Goal: Information Seeking & Learning: Learn about a topic

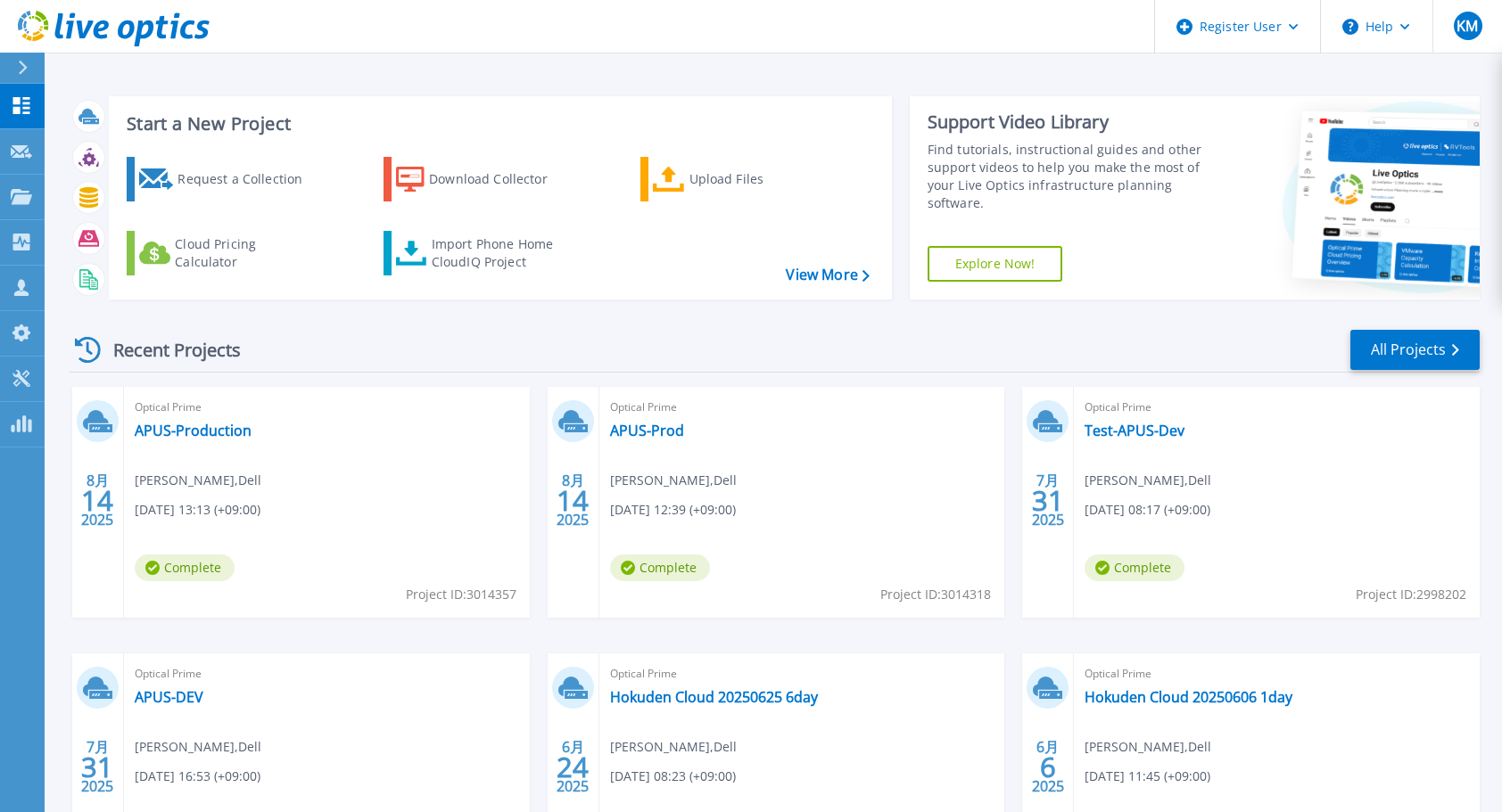
click at [552, 353] on div "Recent Projects All Projects" at bounding box center [773, 350] width 1410 height 45
click at [633, 426] on link "APUS-Prod" at bounding box center [647, 430] width 74 height 18
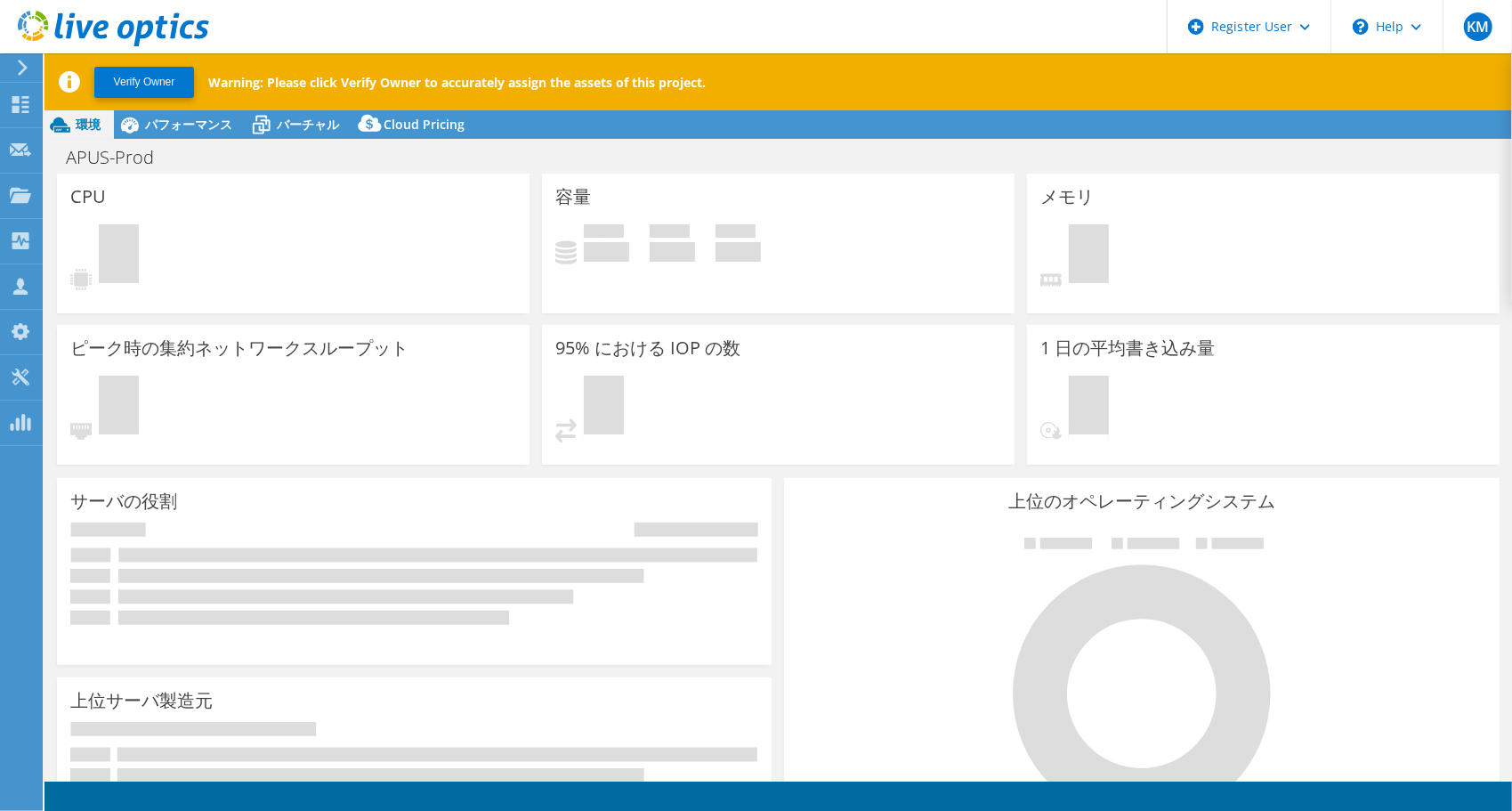
select select "USD"
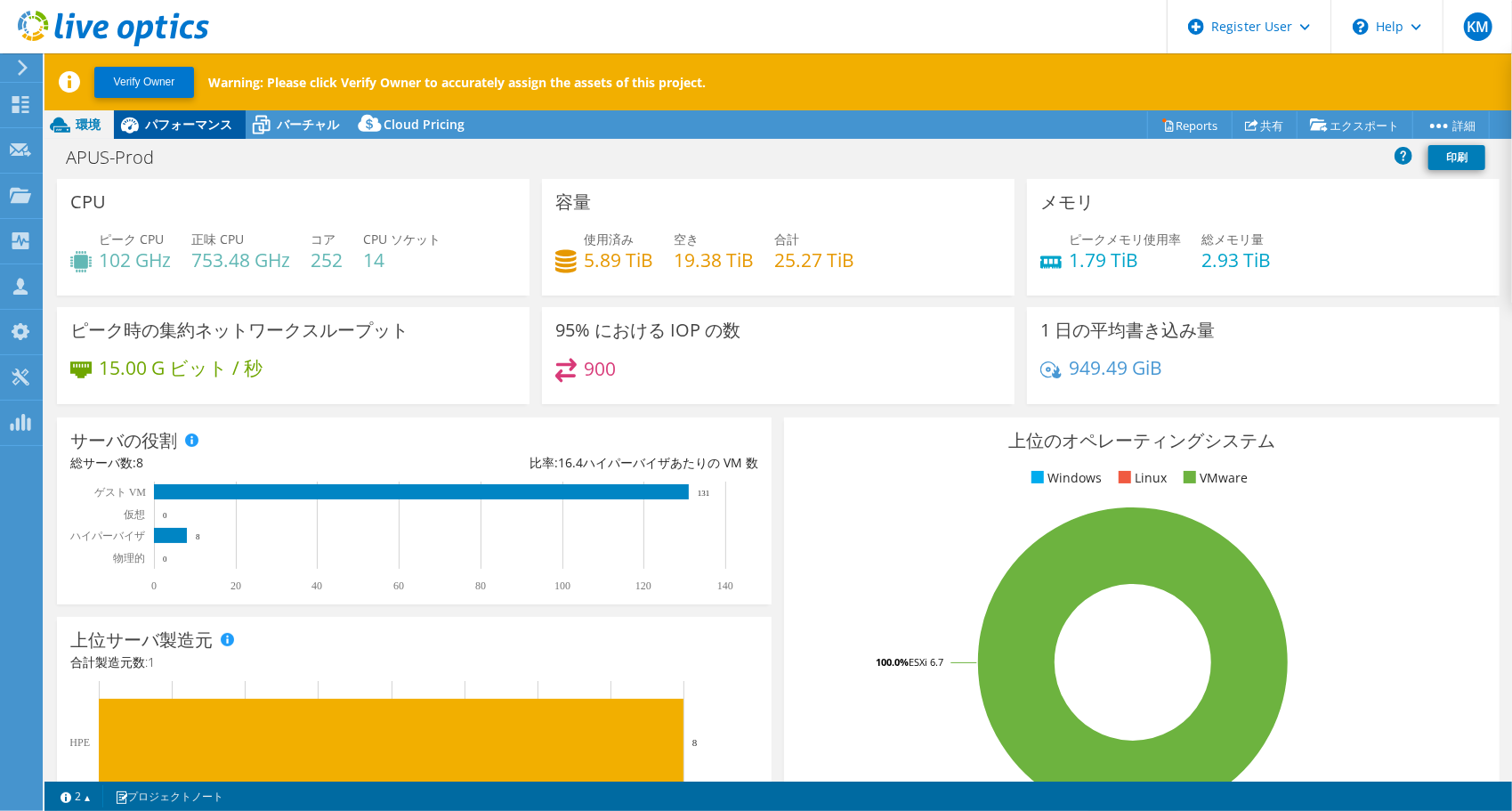
click at [189, 127] on span "パフォーマンス" at bounding box center [189, 124] width 88 height 17
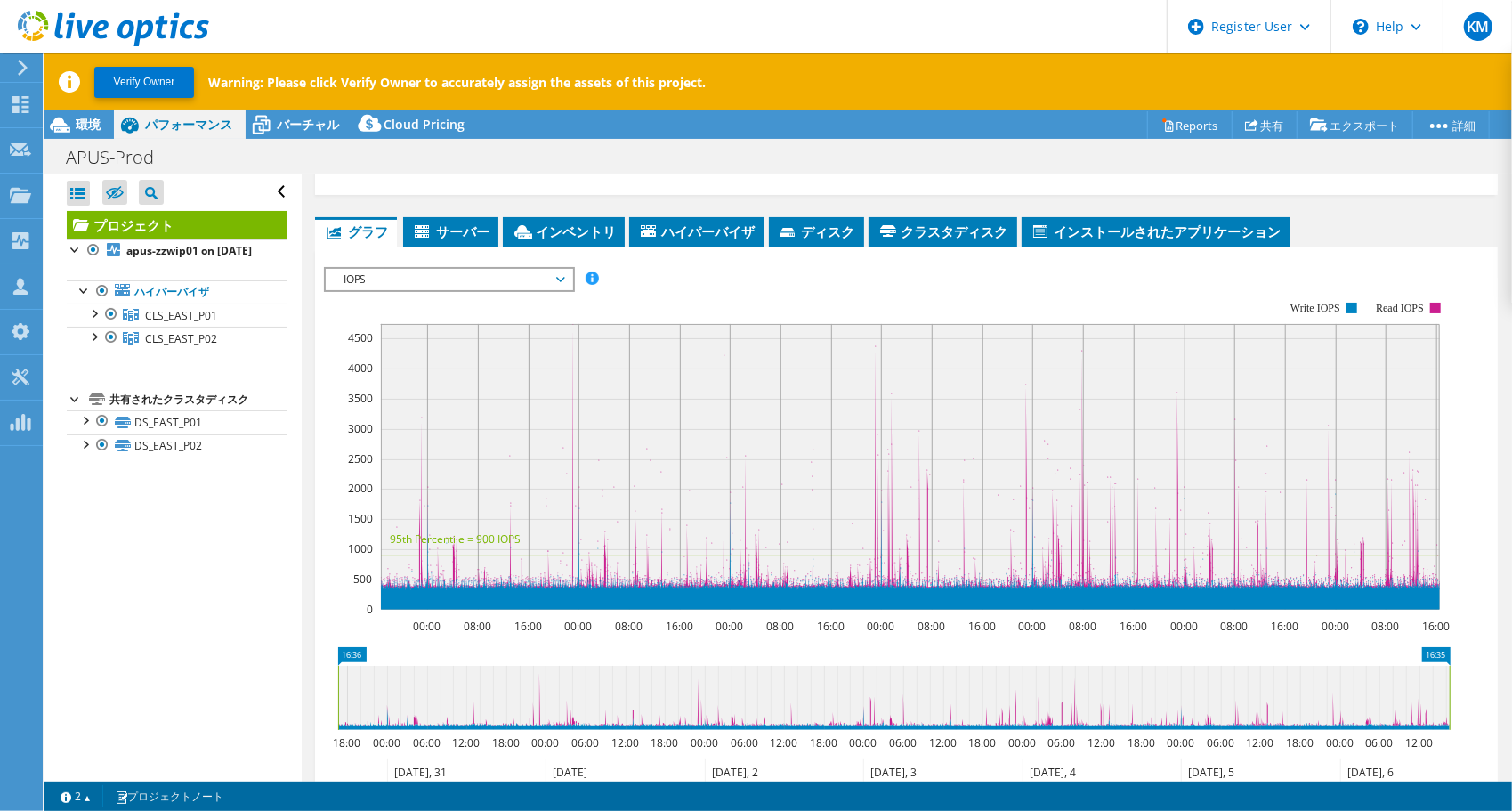
scroll to position [277, 0]
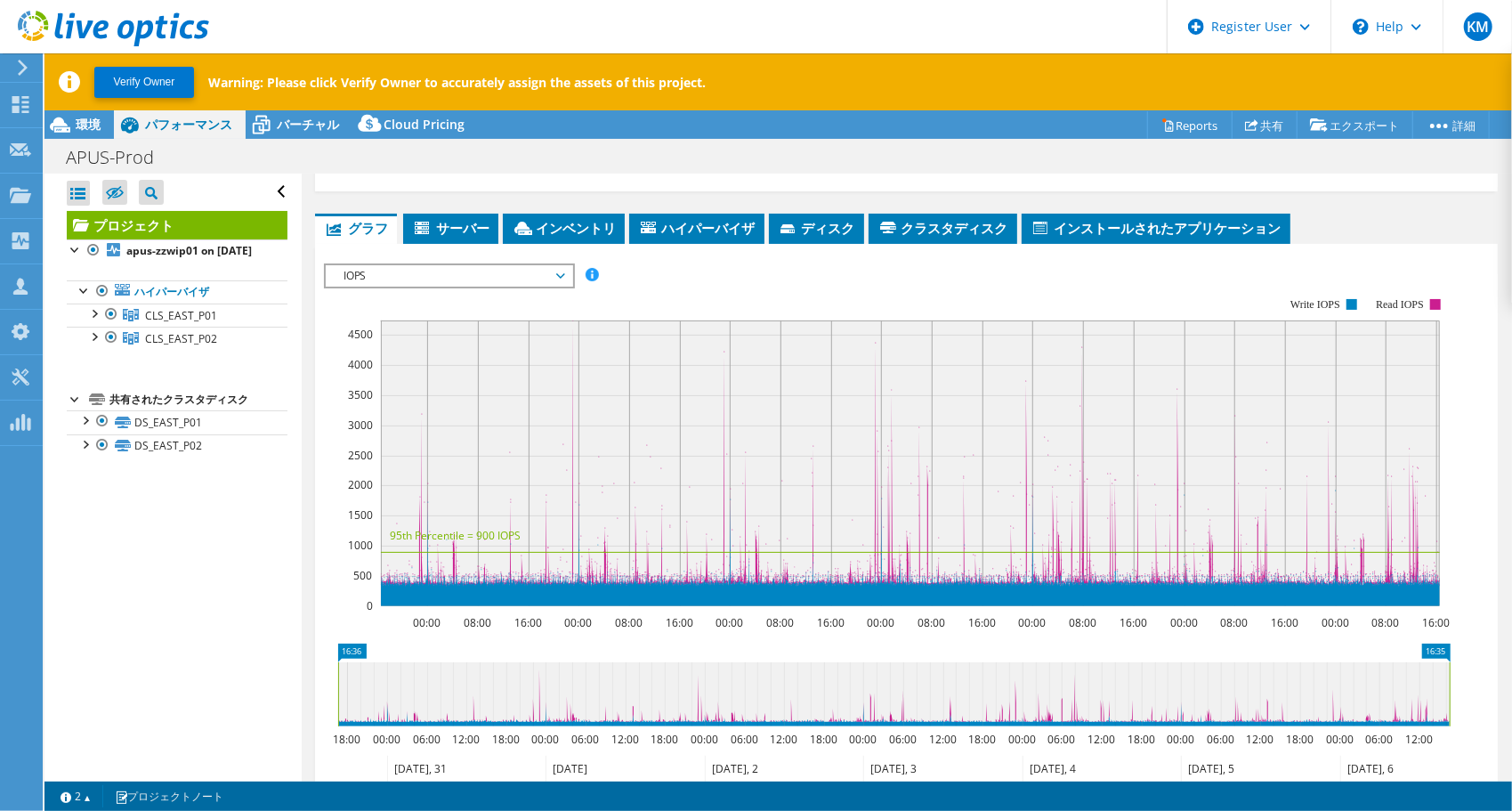
click at [548, 287] on span "IOPS" at bounding box center [449, 276] width 229 height 21
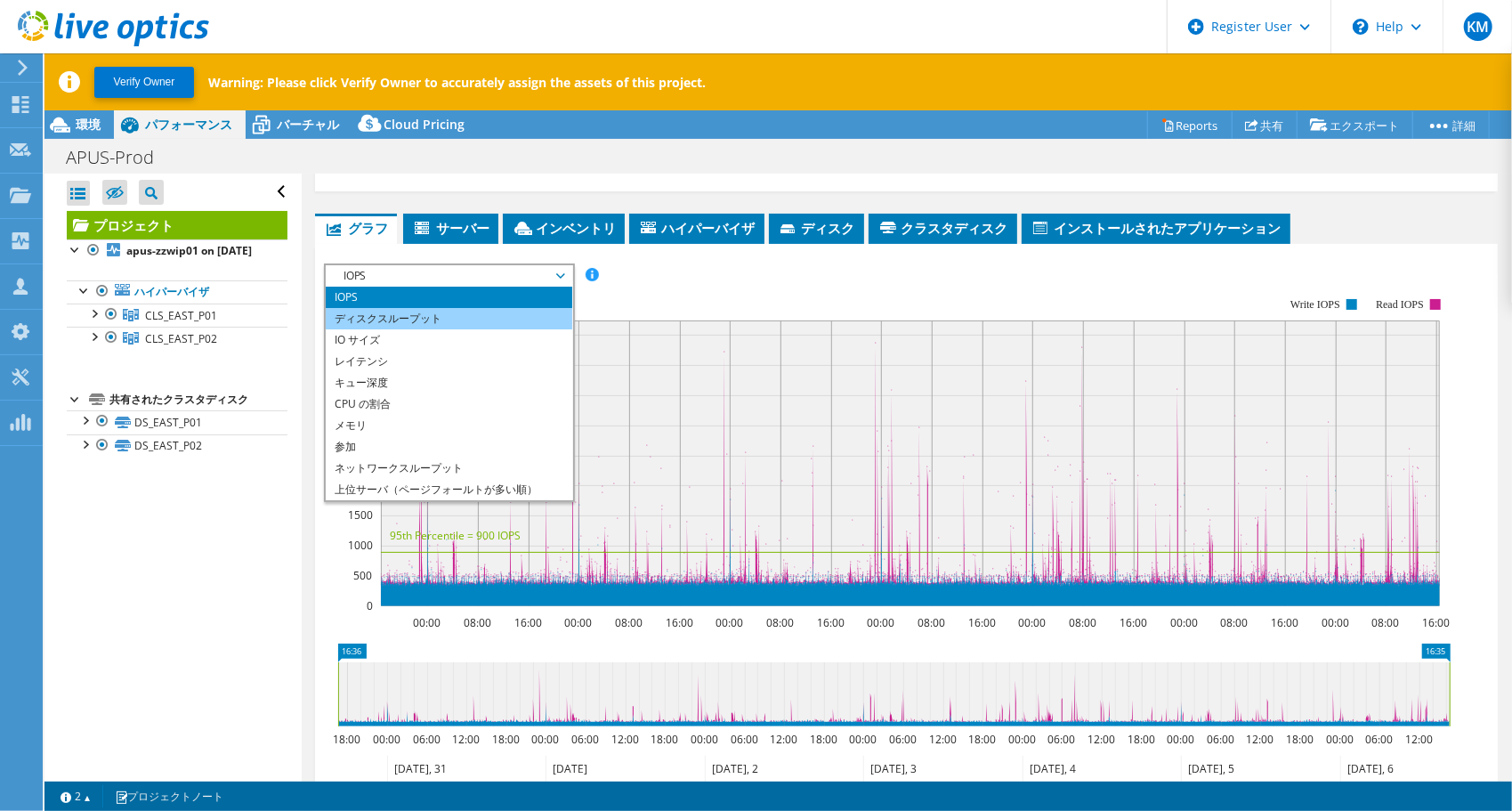
click at [534, 329] on li "ディスクスループット" at bounding box center [448, 319] width 246 height 21
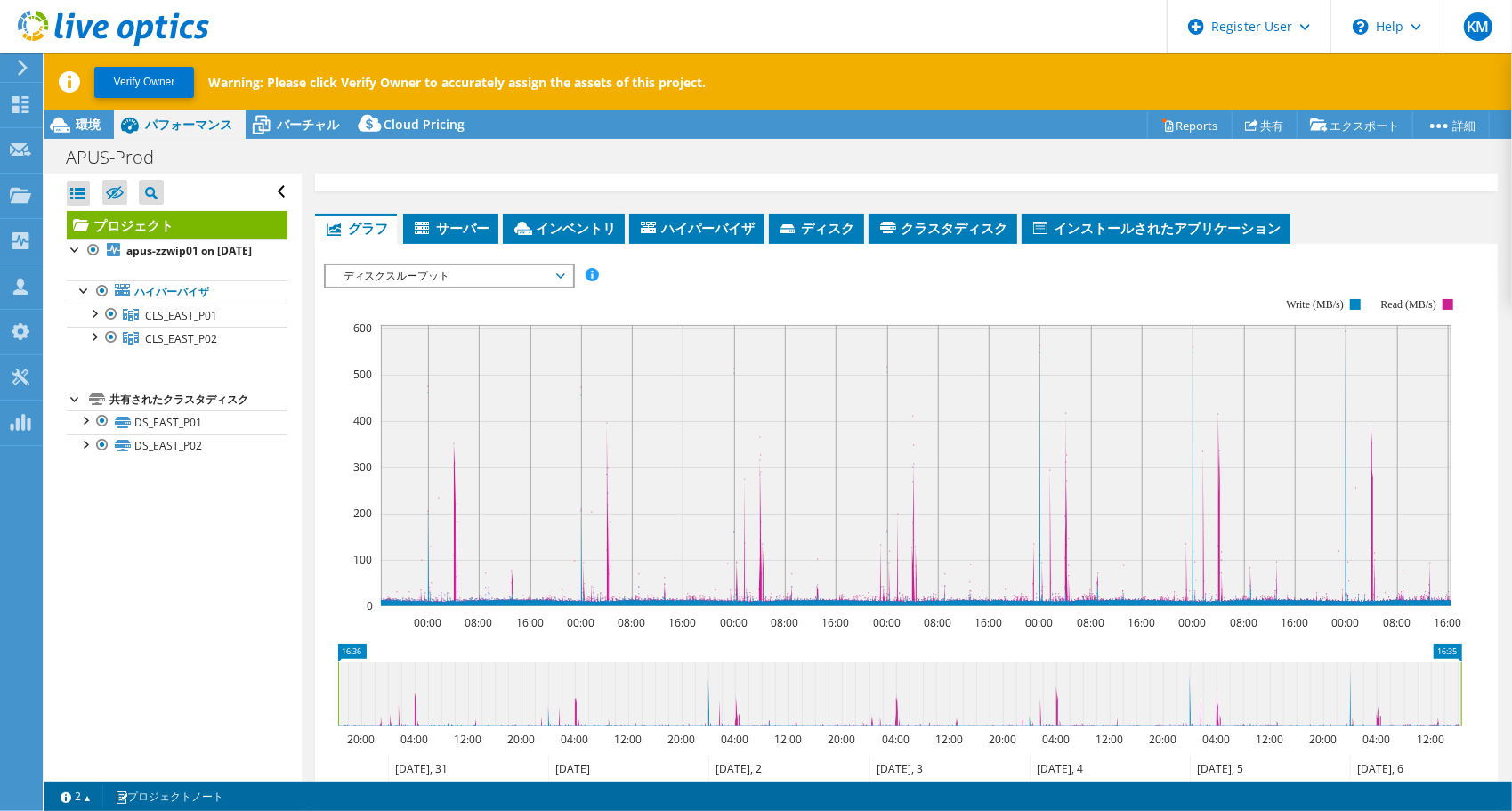
click at [529, 287] on span "ディスクスループット" at bounding box center [449, 276] width 229 height 21
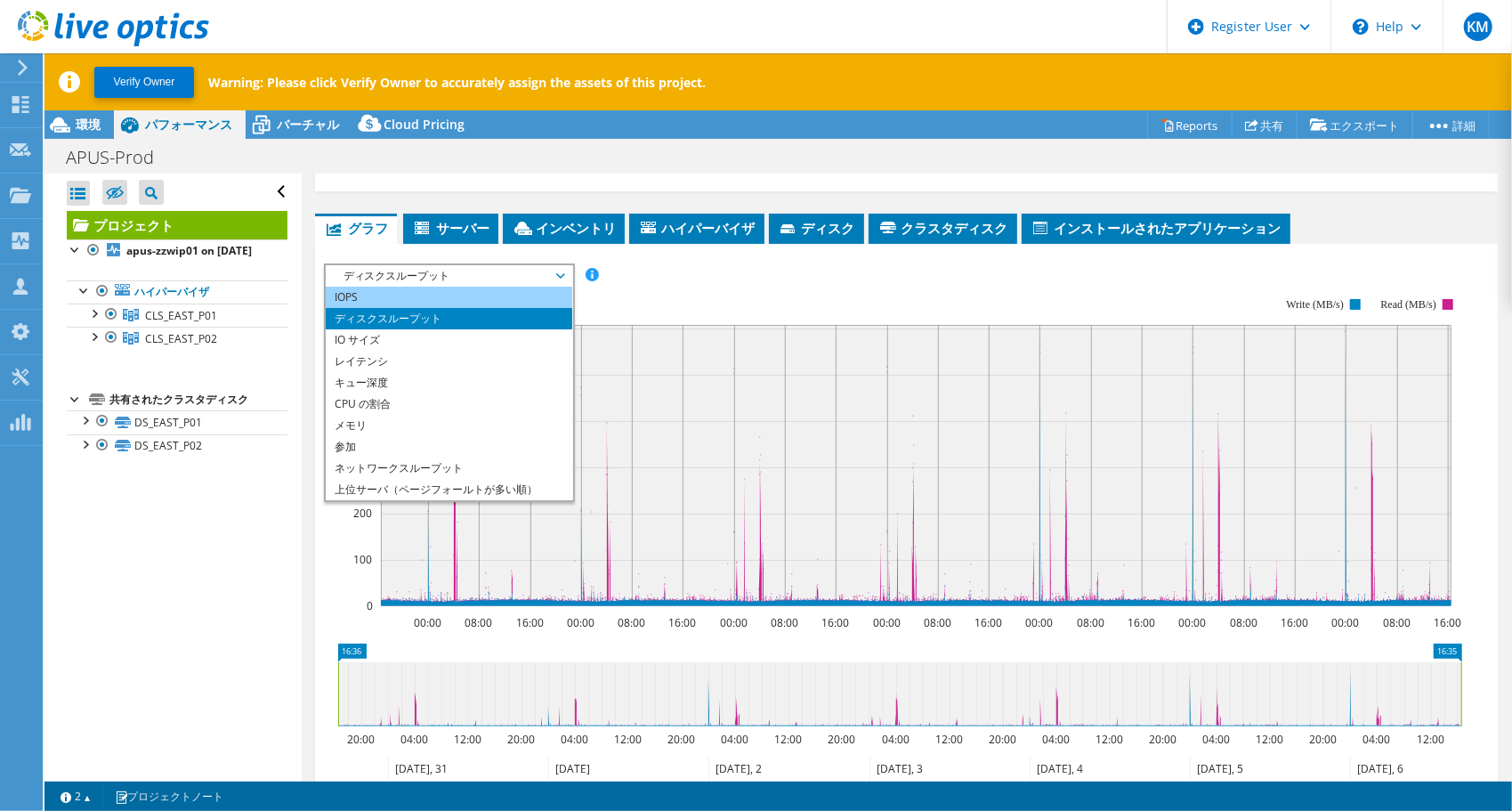
click at [491, 308] on li "IOPS" at bounding box center [448, 297] width 246 height 21
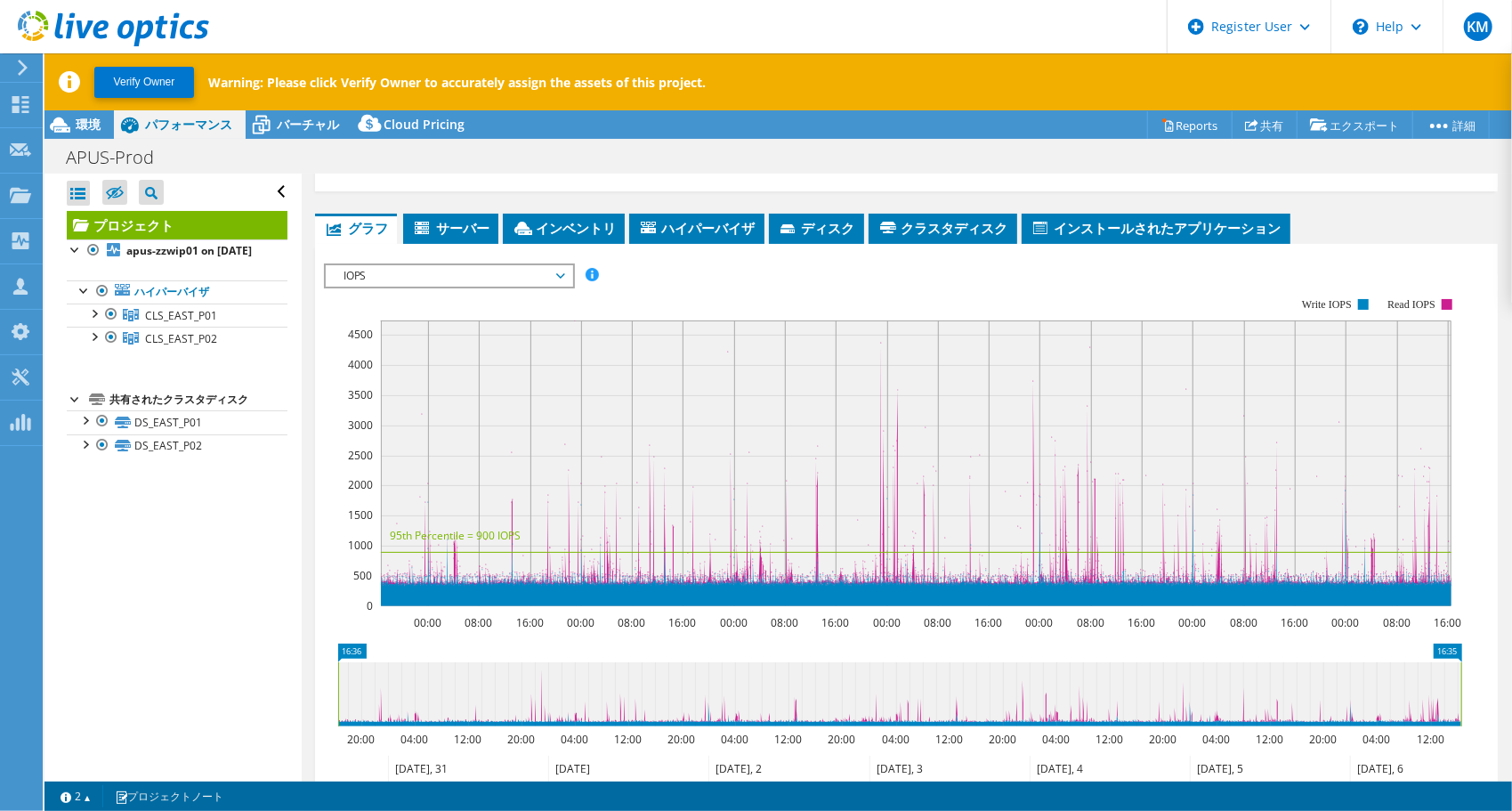
click at [657, 319] on div at bounding box center [907, 567] width 1165 height 608
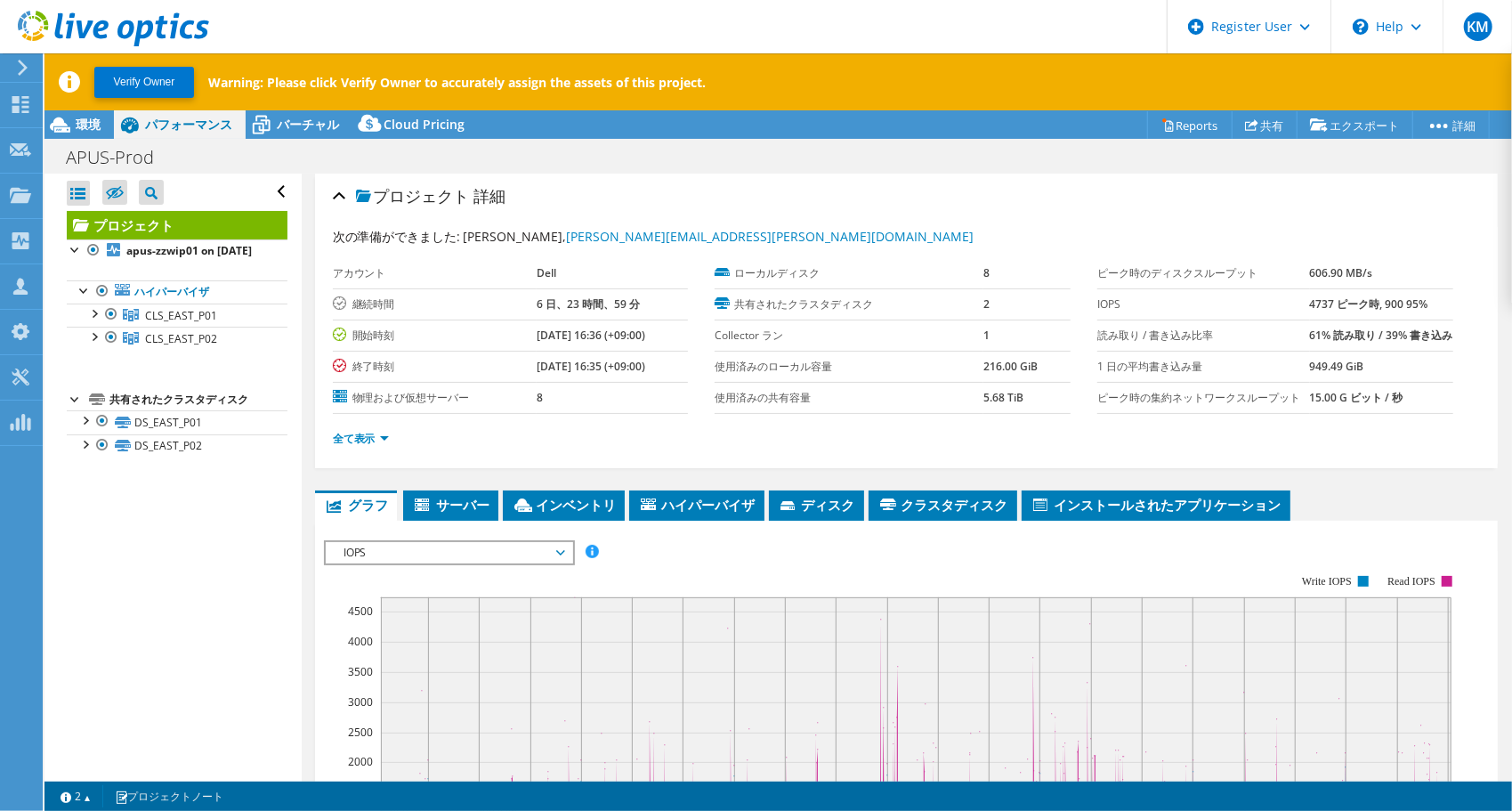
click at [349, 448] on ul "全て表示" at bounding box center [907, 437] width 1148 height 24
click at [349, 448] on li "全て表示" at bounding box center [366, 439] width 67 height 19
click at [350, 446] on link "全て表示" at bounding box center [361, 439] width 57 height 16
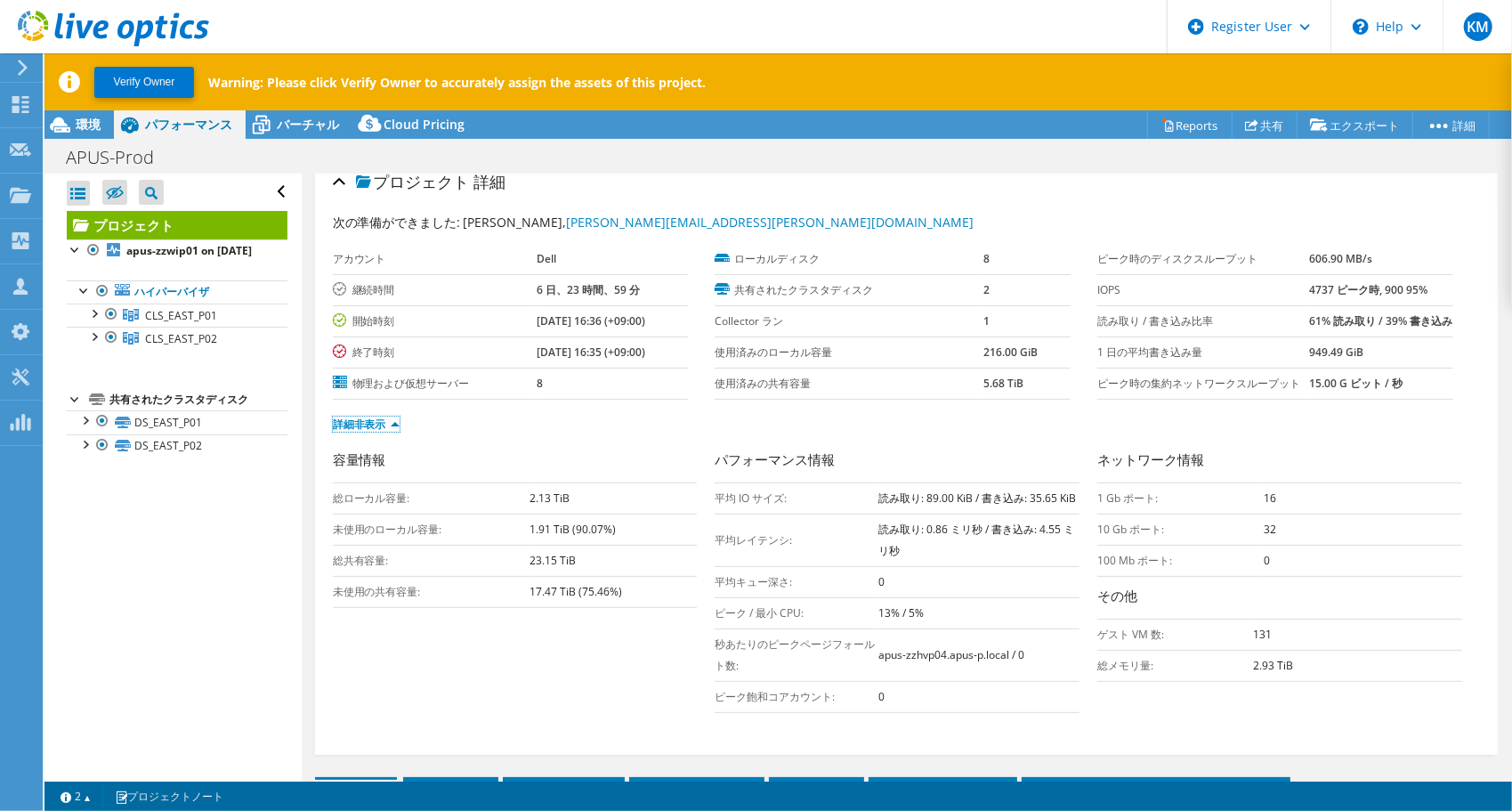
scroll to position [14, 0]
click at [158, 23] on use at bounding box center [113, 28] width 191 height 36
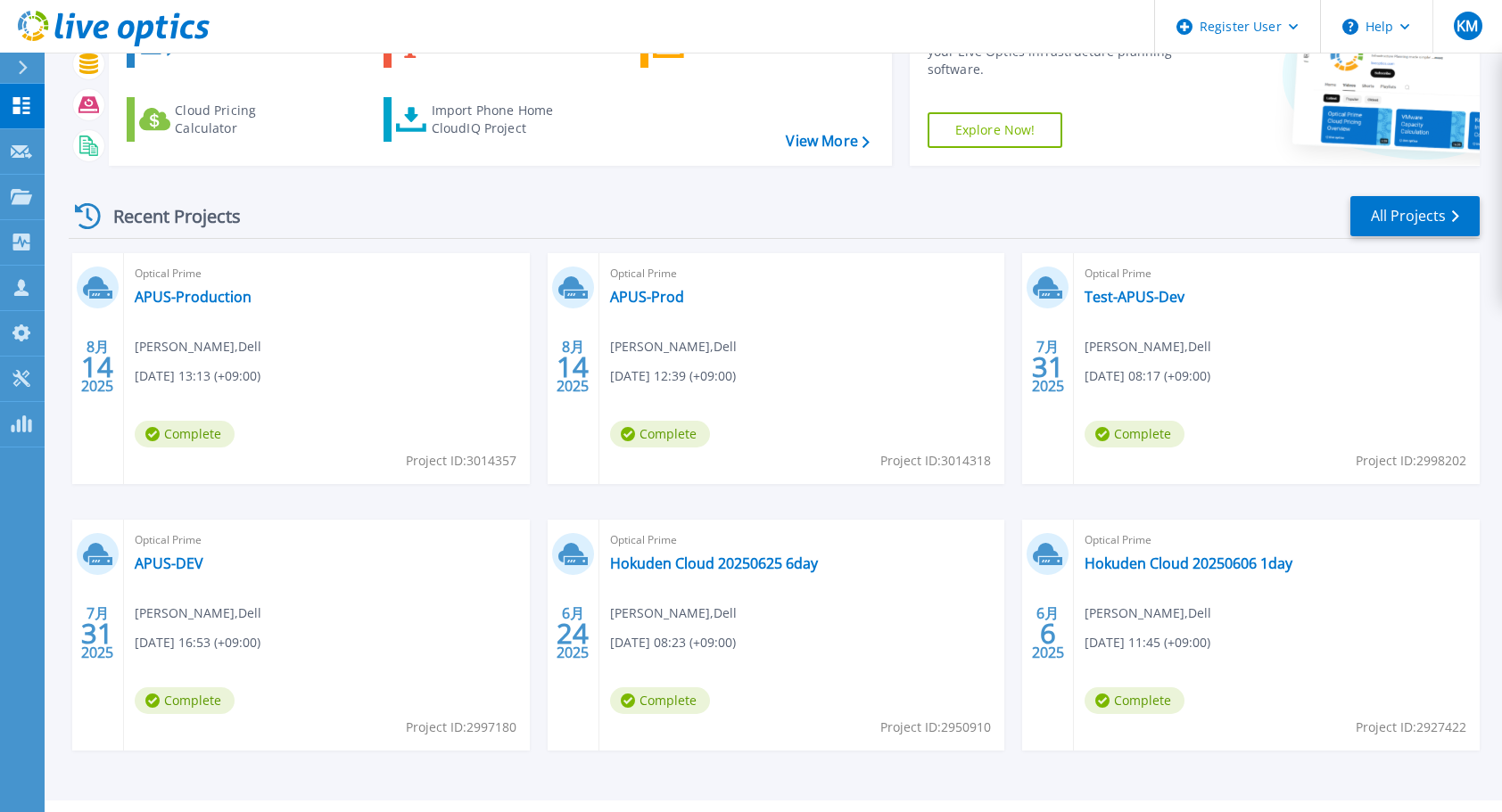
scroll to position [137, 0]
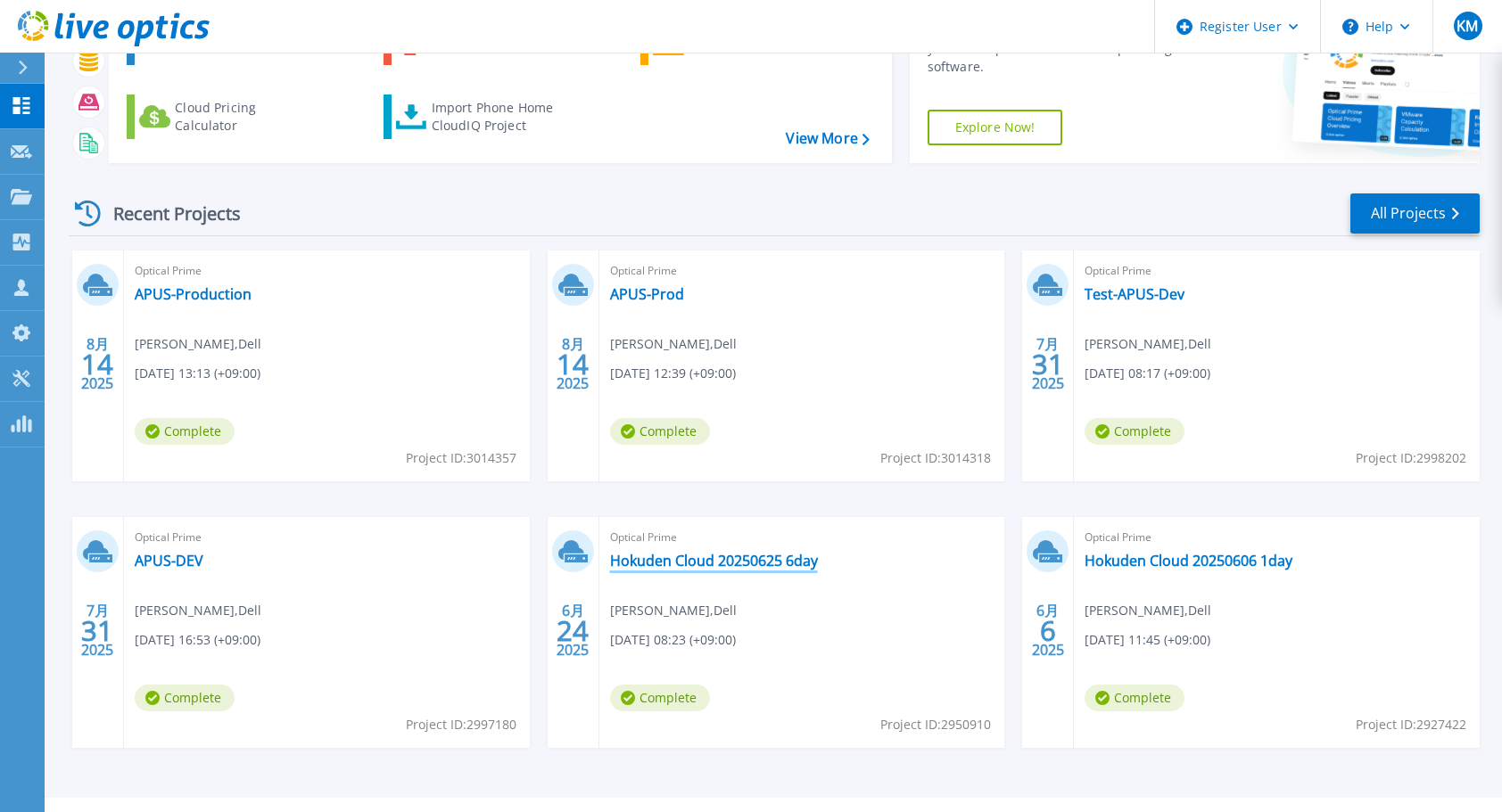
click at [694, 565] on link "Hokuden Cloud 20250625 6day" at bounding box center [713, 561] width 208 height 18
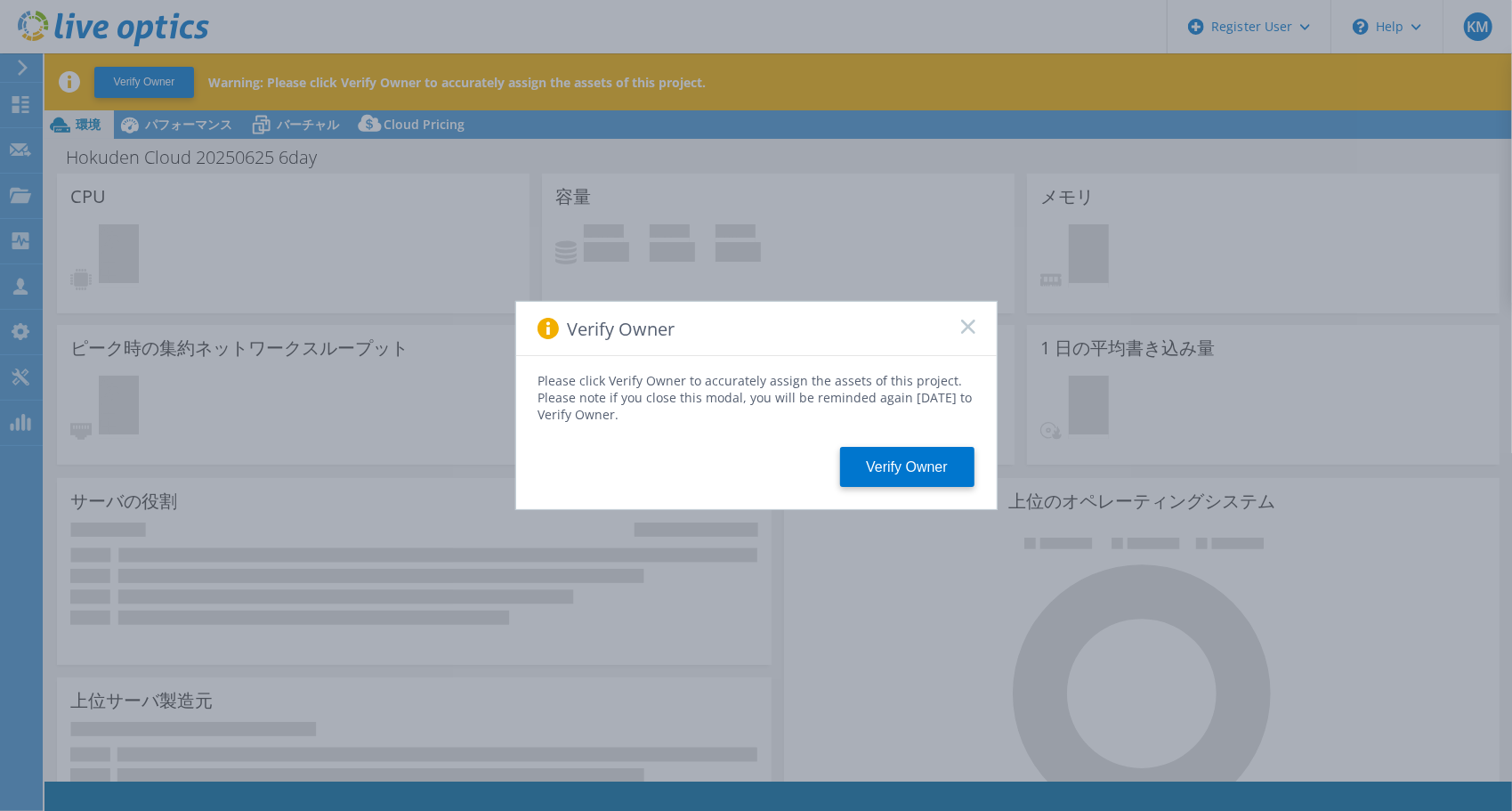
select select "[GEOGRAPHIC_DATA]"
select select "JPY"
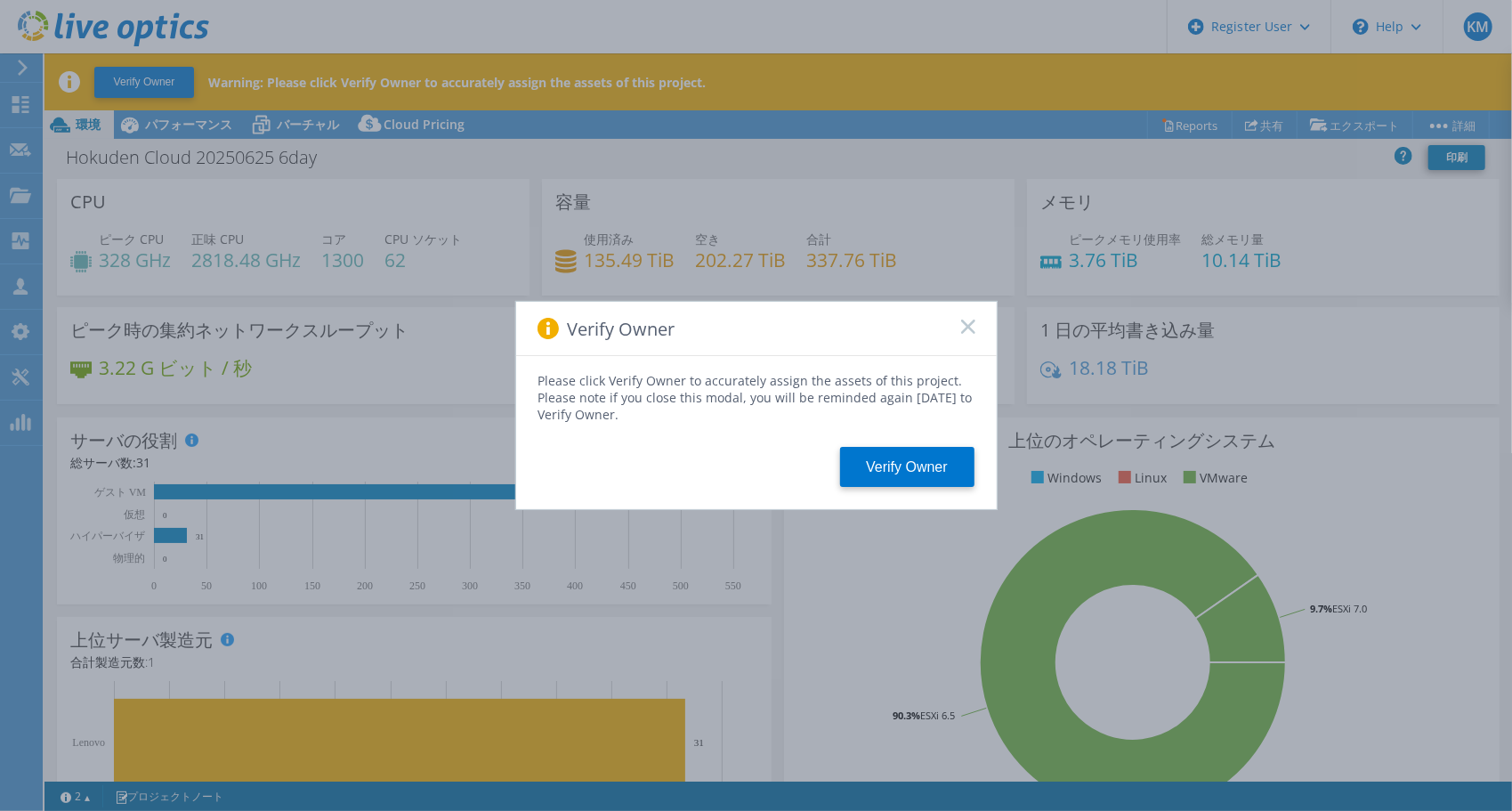
click at [969, 328] on rect at bounding box center [968, 327] width 16 height 16
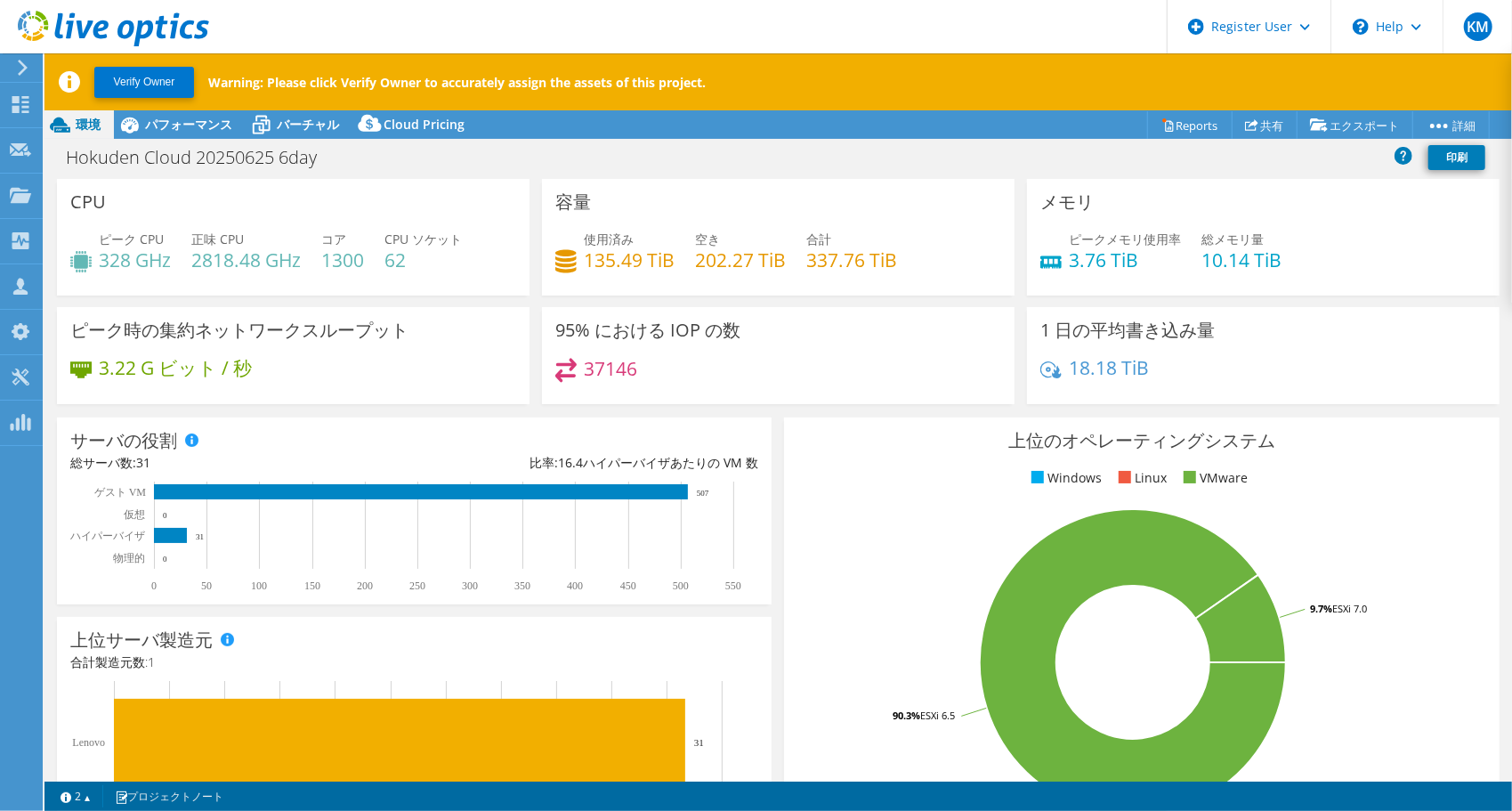
click at [180, 17] on icon at bounding box center [113, 28] width 191 height 36
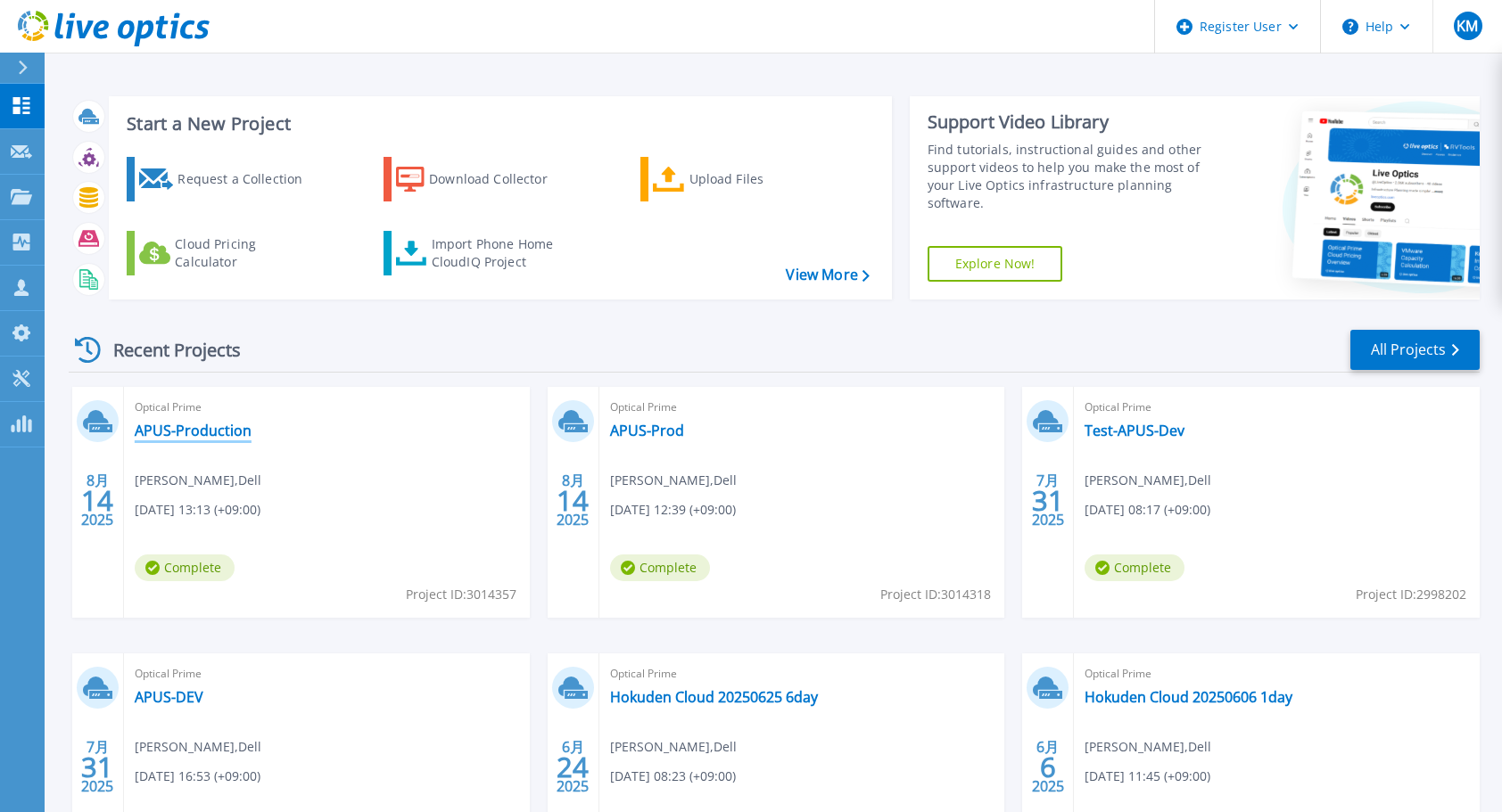
click at [193, 433] on link "APUS-Production" at bounding box center [193, 430] width 117 height 18
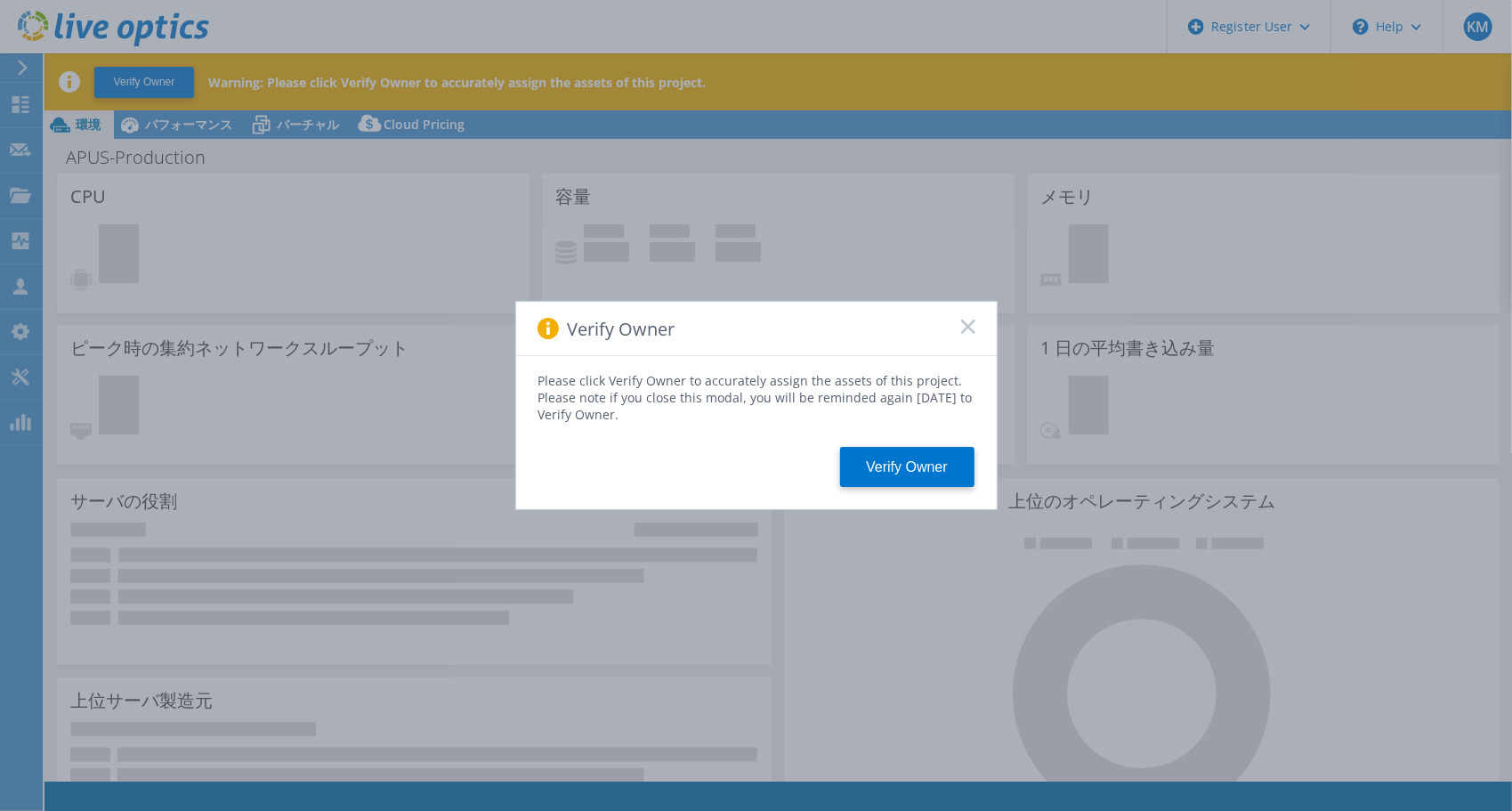
select select "USD"
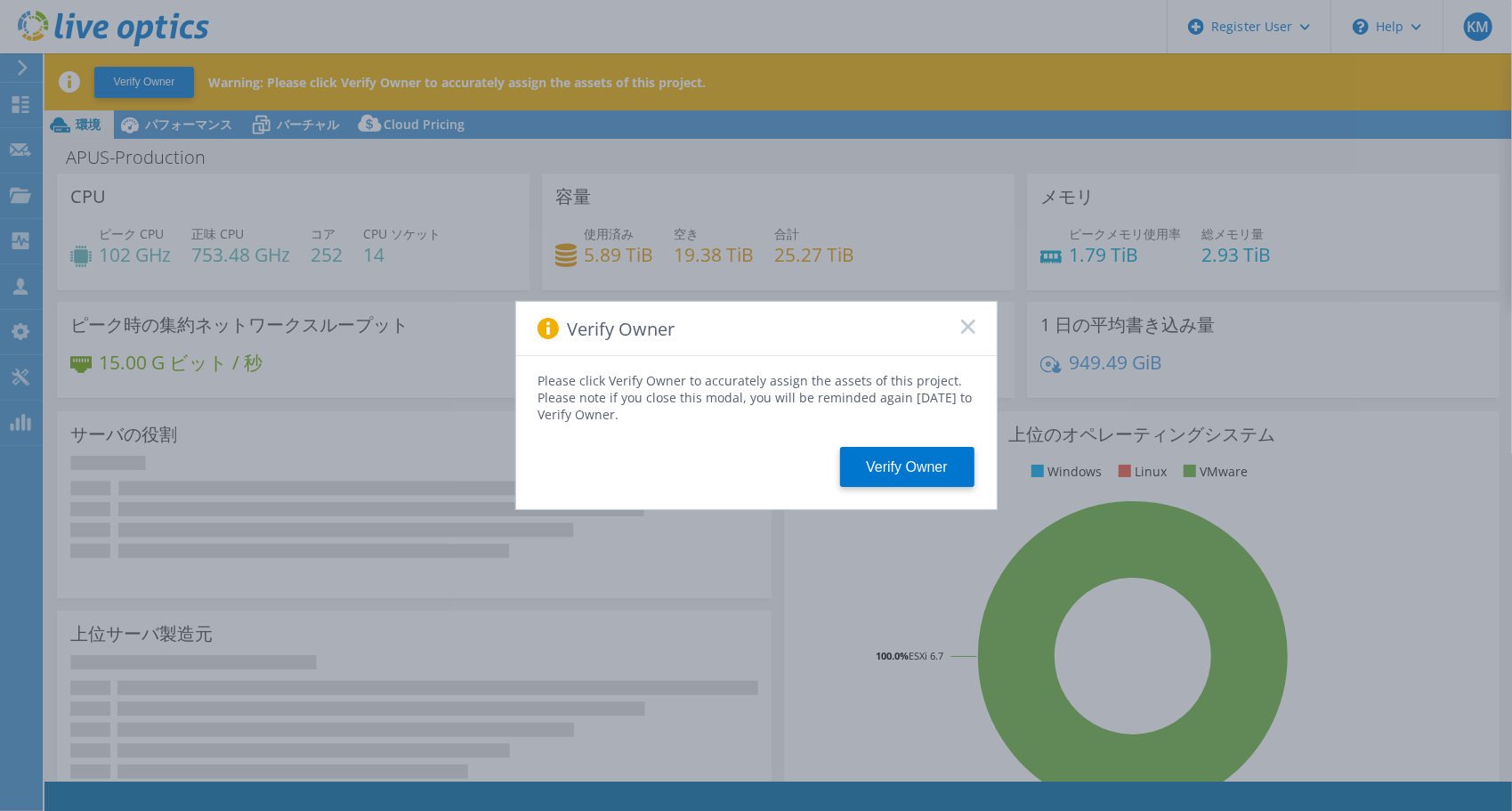
click at [965, 329] on rect at bounding box center [968, 327] width 16 height 16
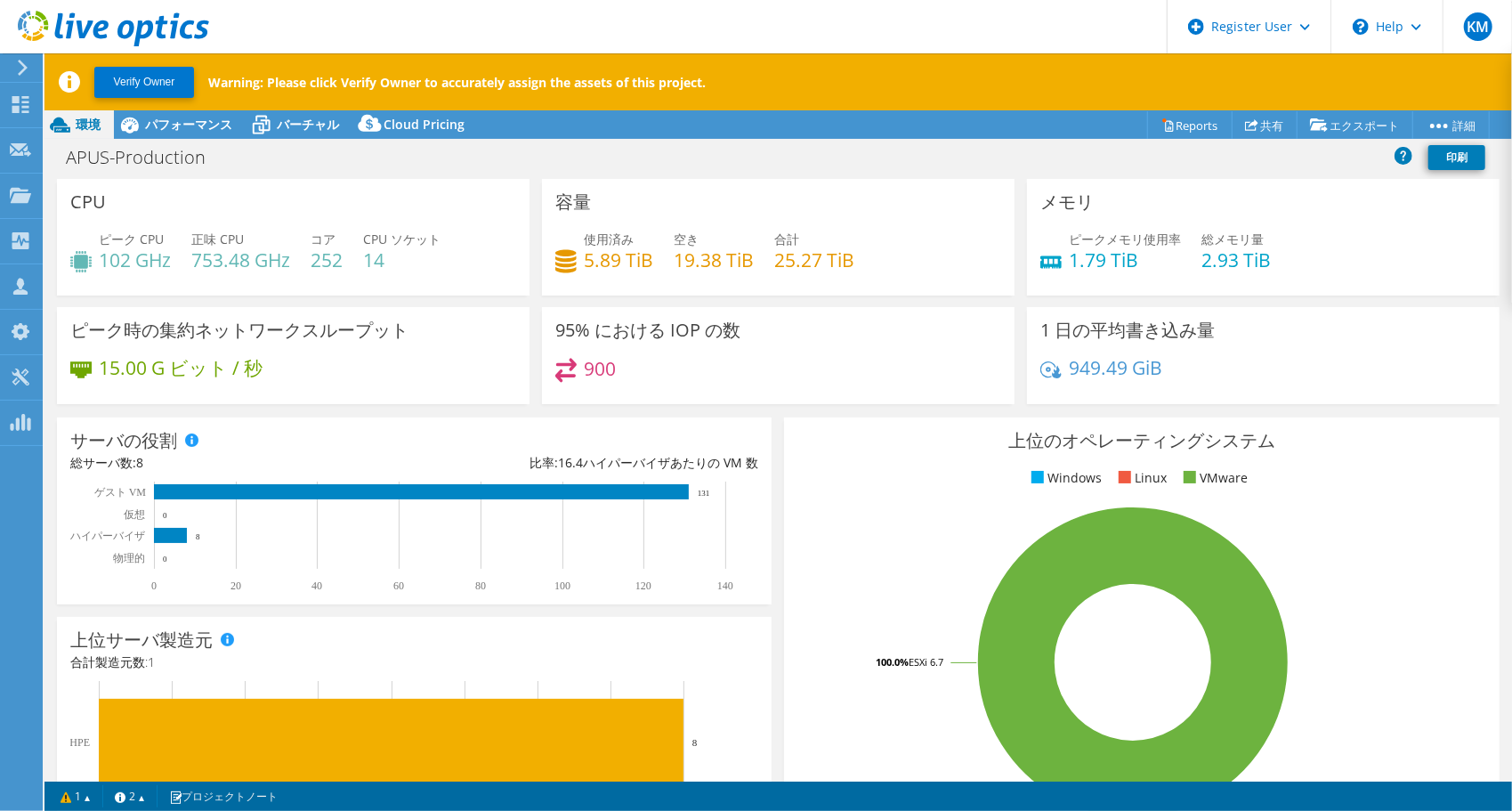
click at [198, 30] on icon at bounding box center [113, 28] width 191 height 36
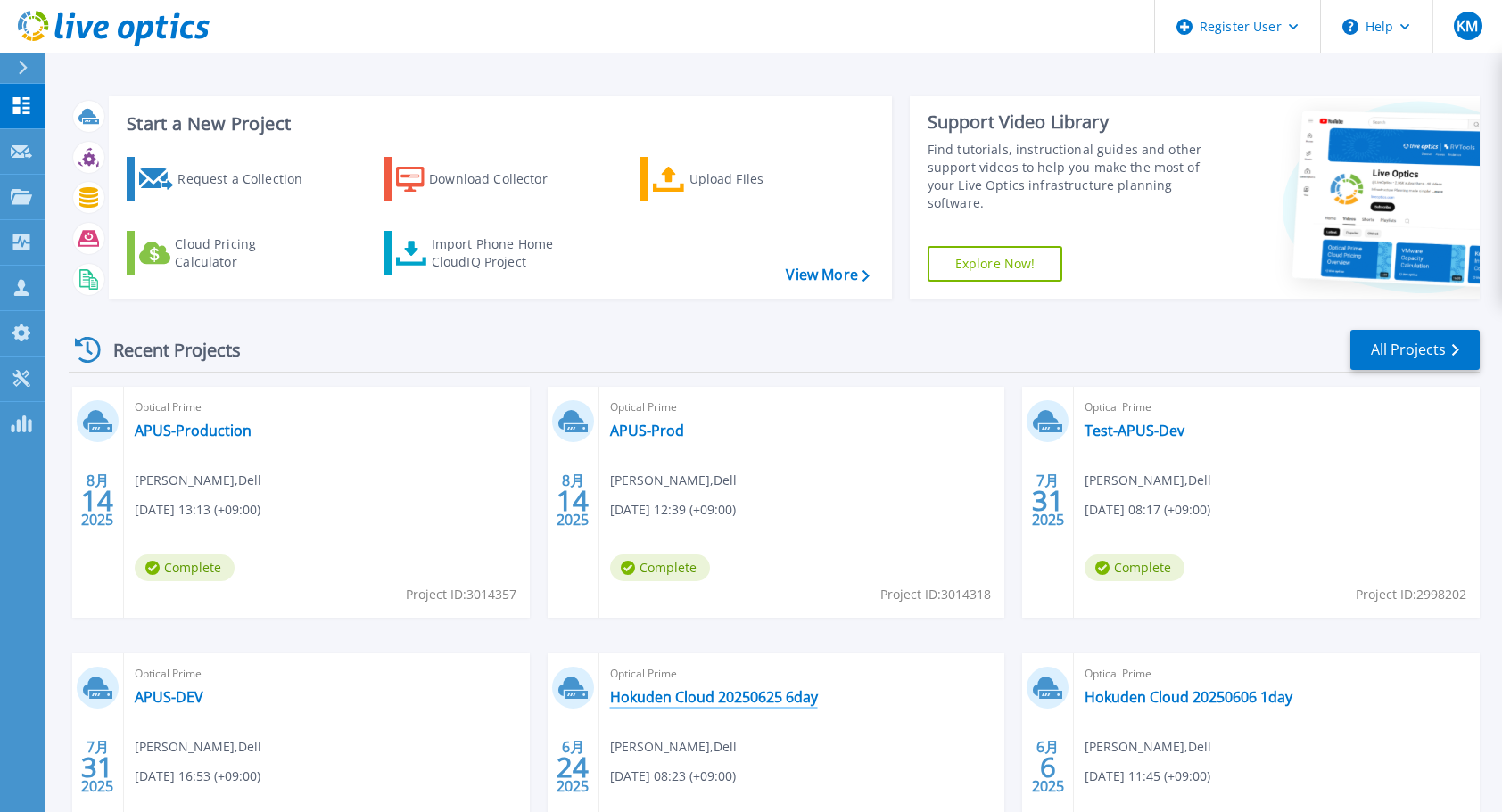
click at [648, 692] on link "Hokuden Cloud 20250625 6day" at bounding box center [713, 697] width 208 height 18
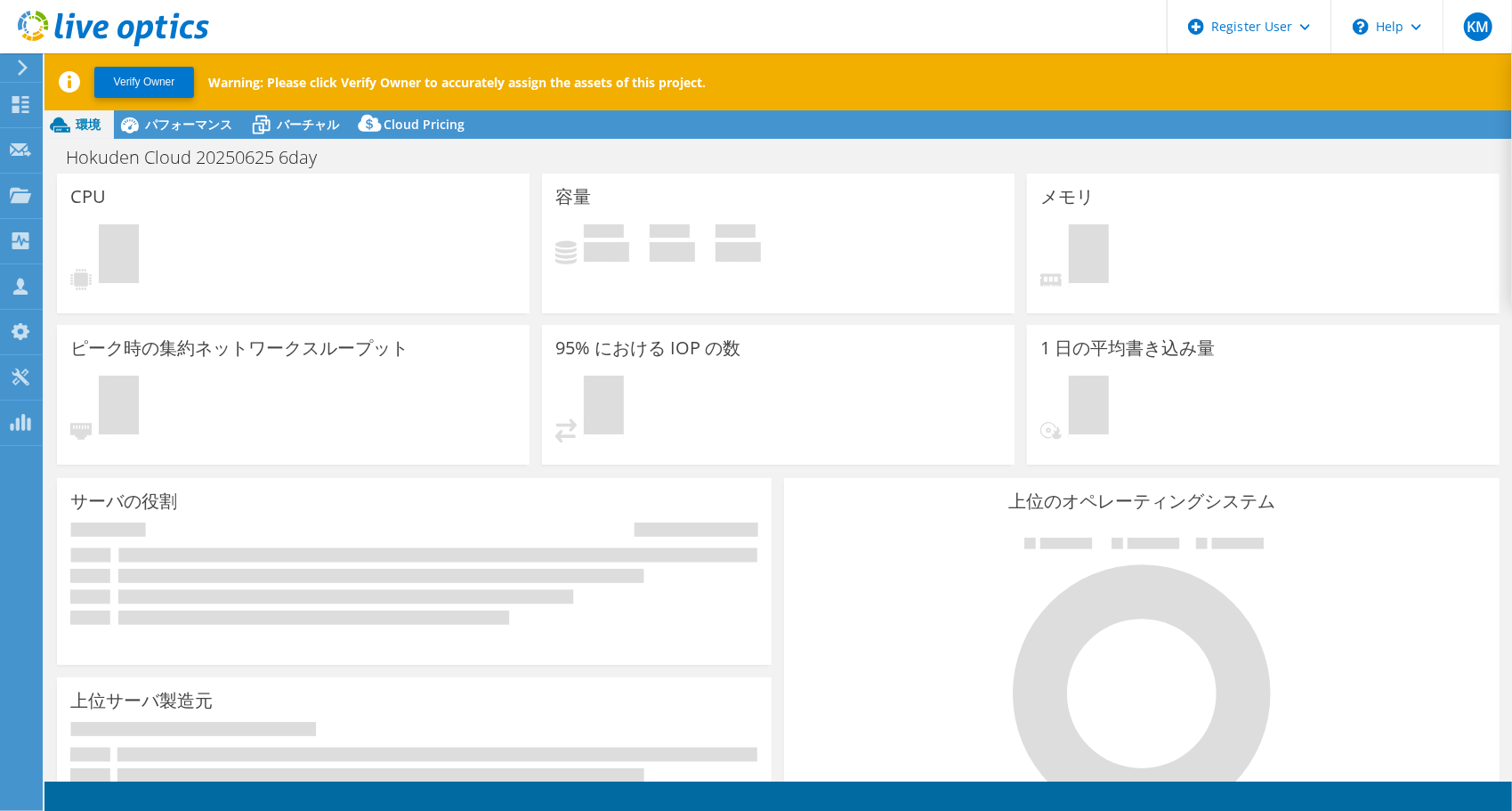
select select "USD"
select select "[GEOGRAPHIC_DATA]"
select select "JPY"
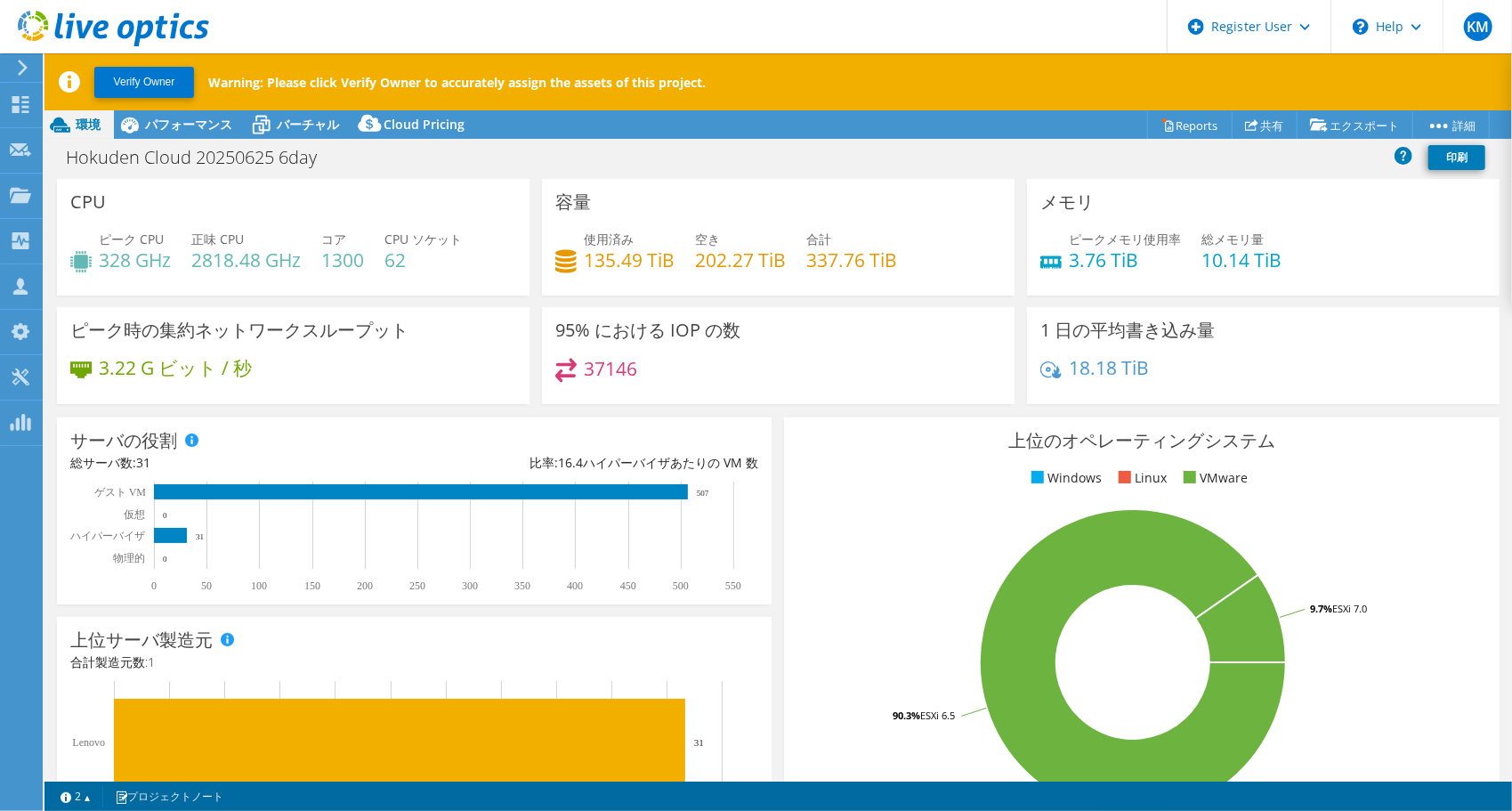
click at [175, 28] on use at bounding box center [113, 28] width 191 height 36
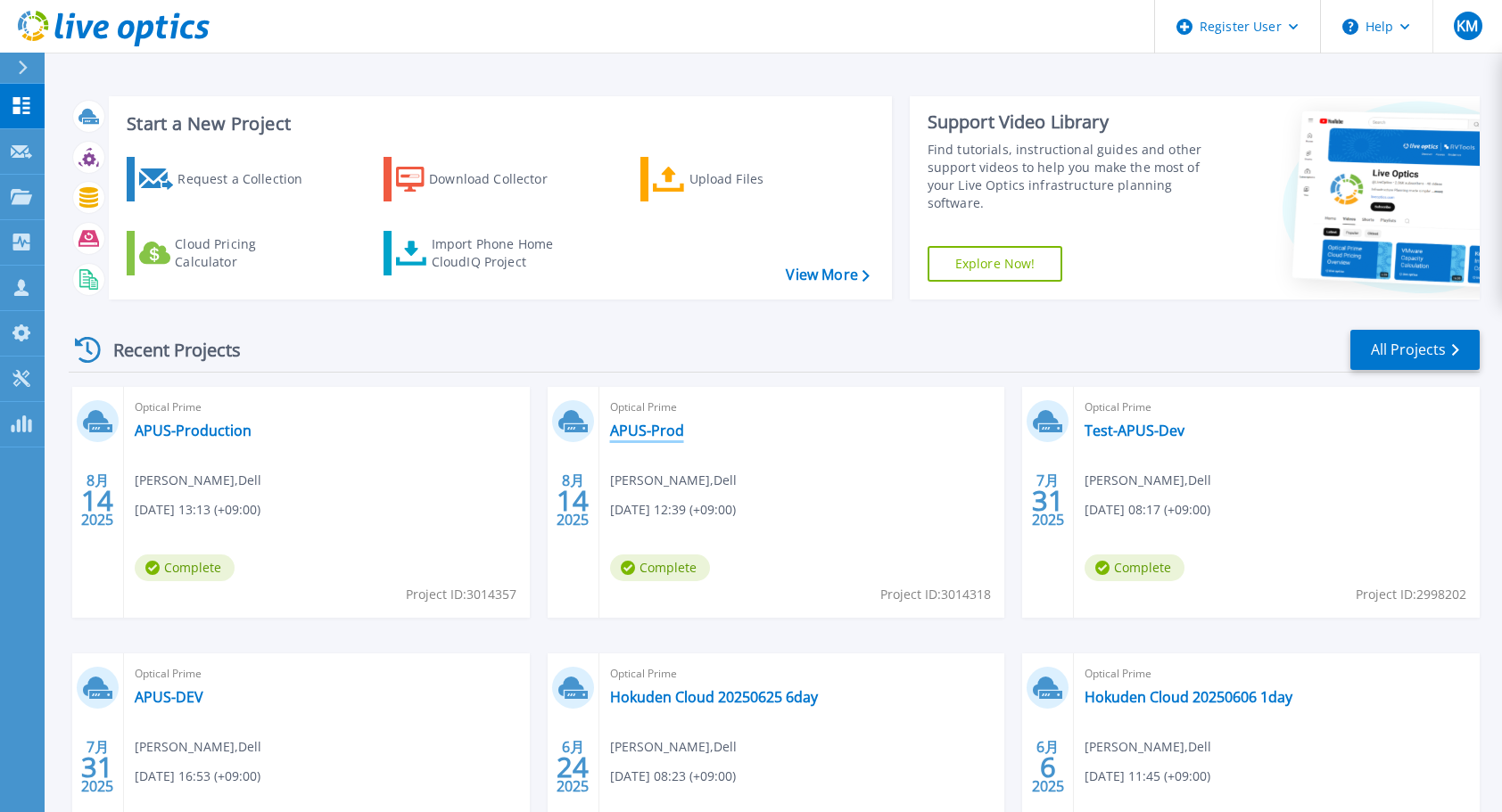
click at [637, 435] on link "APUS-Prod" at bounding box center [647, 430] width 74 height 18
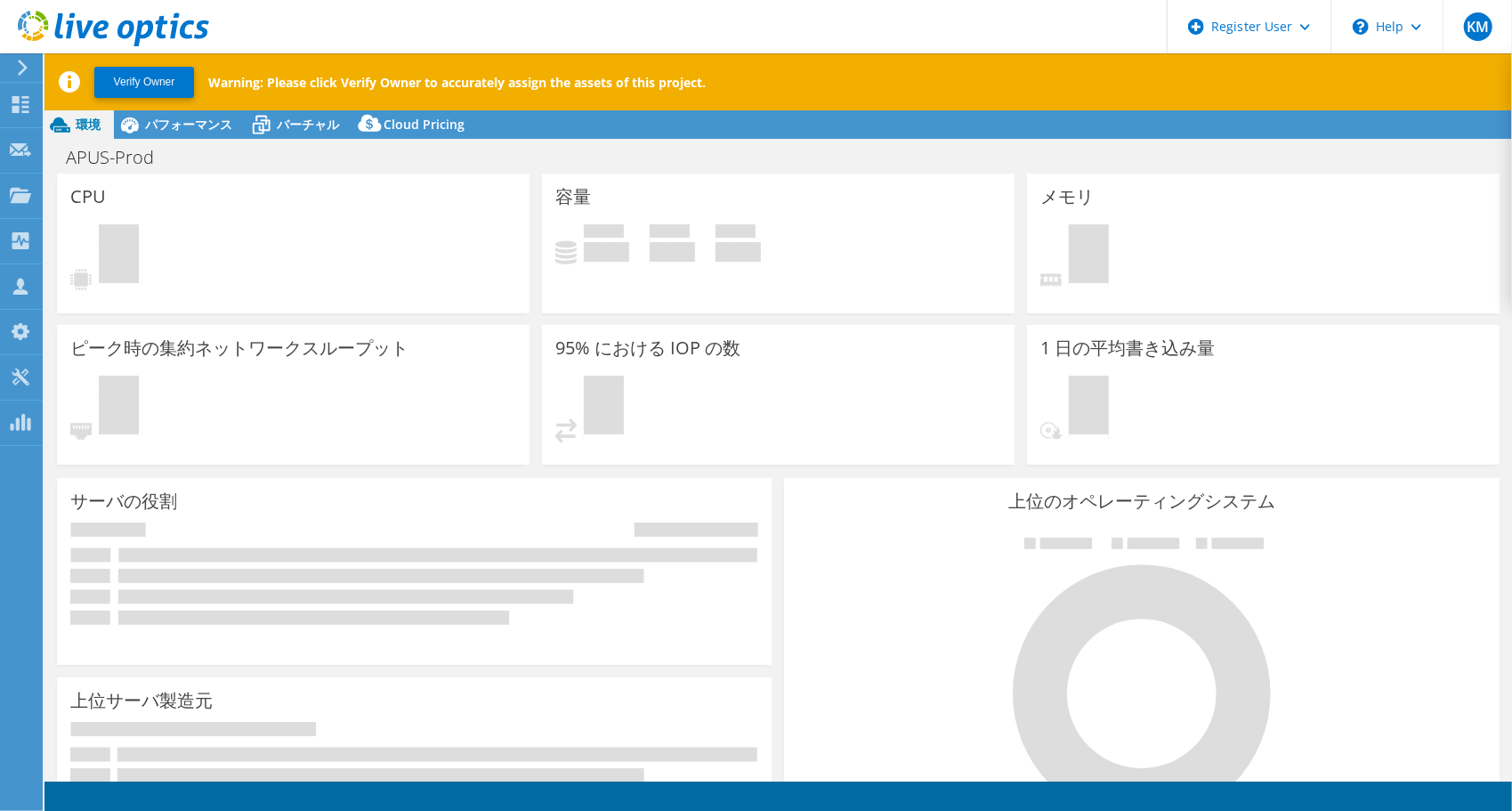
select select "USD"
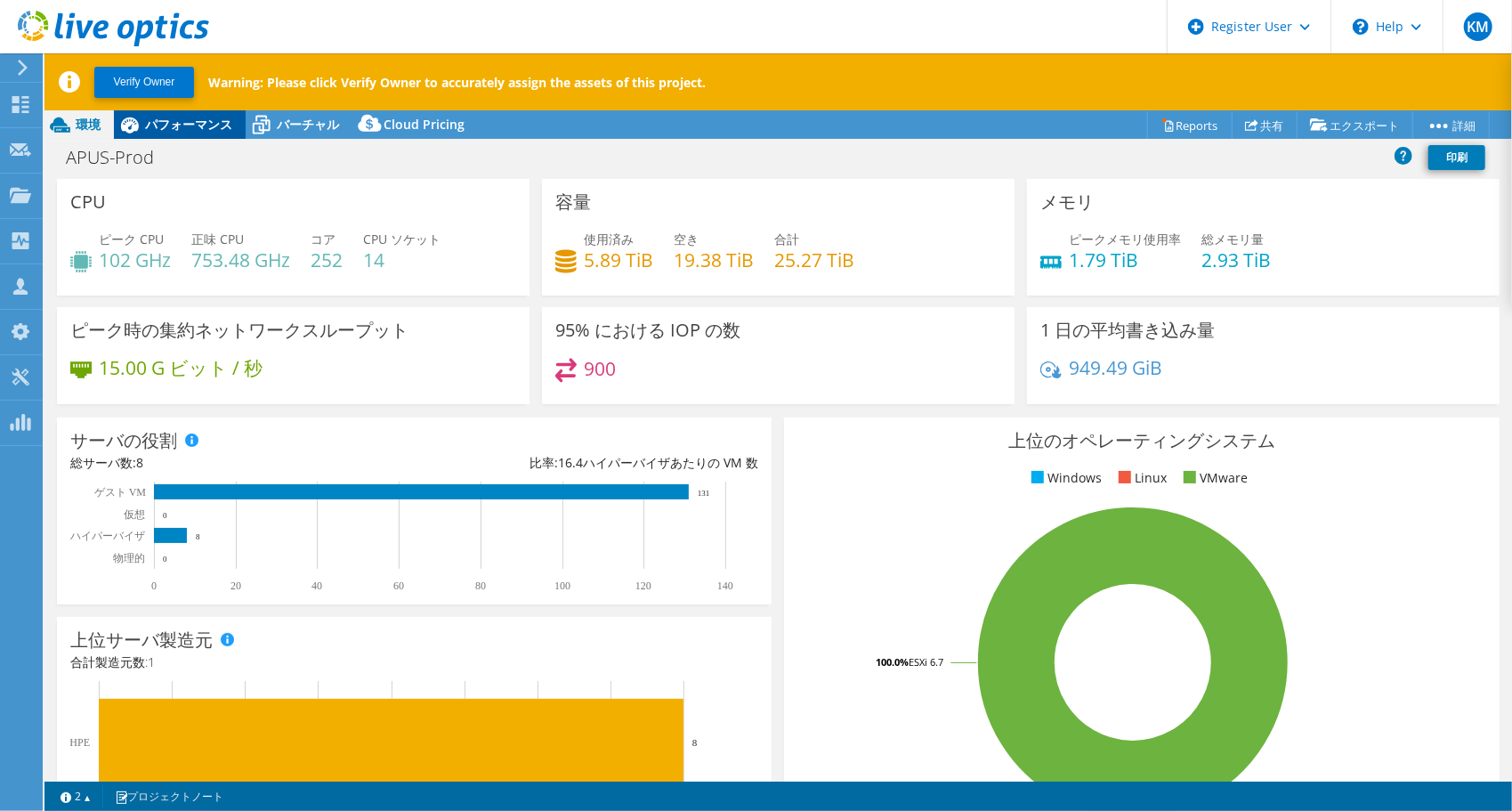
click at [196, 112] on div "パフォーマンス" at bounding box center [179, 124] width 132 height 28
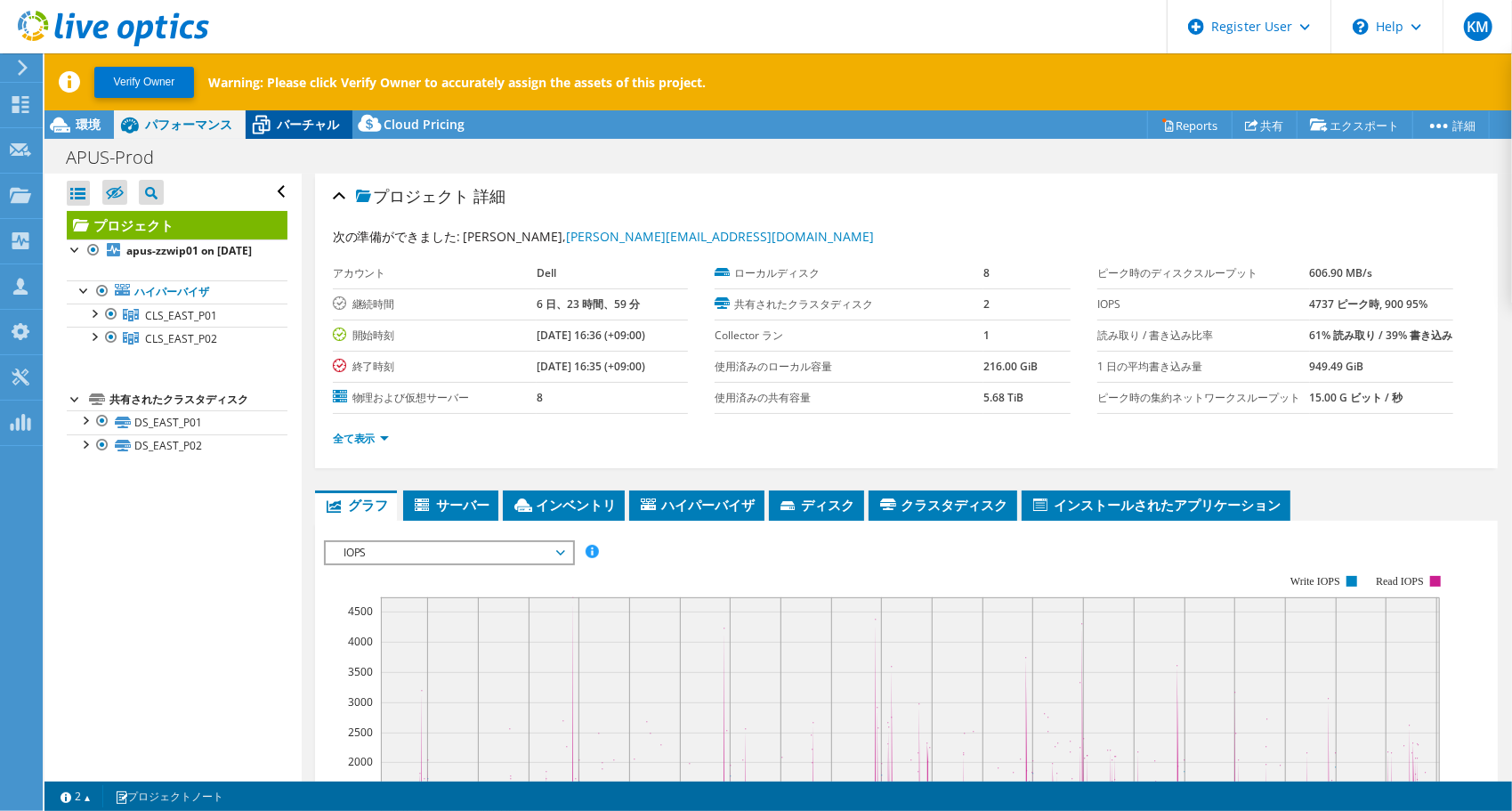
click at [294, 125] on span "バーチャル" at bounding box center [308, 124] width 62 height 17
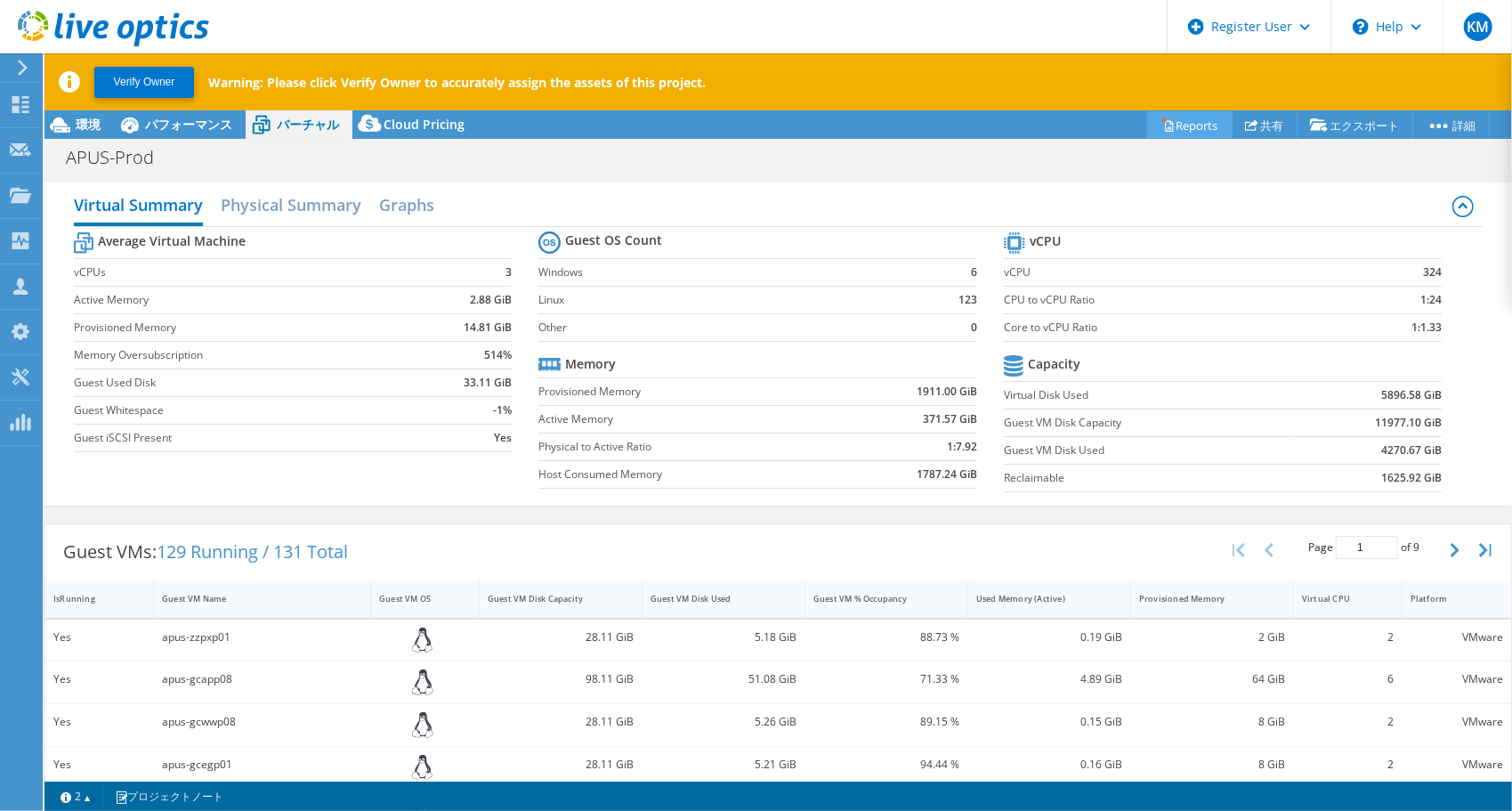
click at [1184, 132] on link "Reports" at bounding box center [1191, 125] width 86 height 27
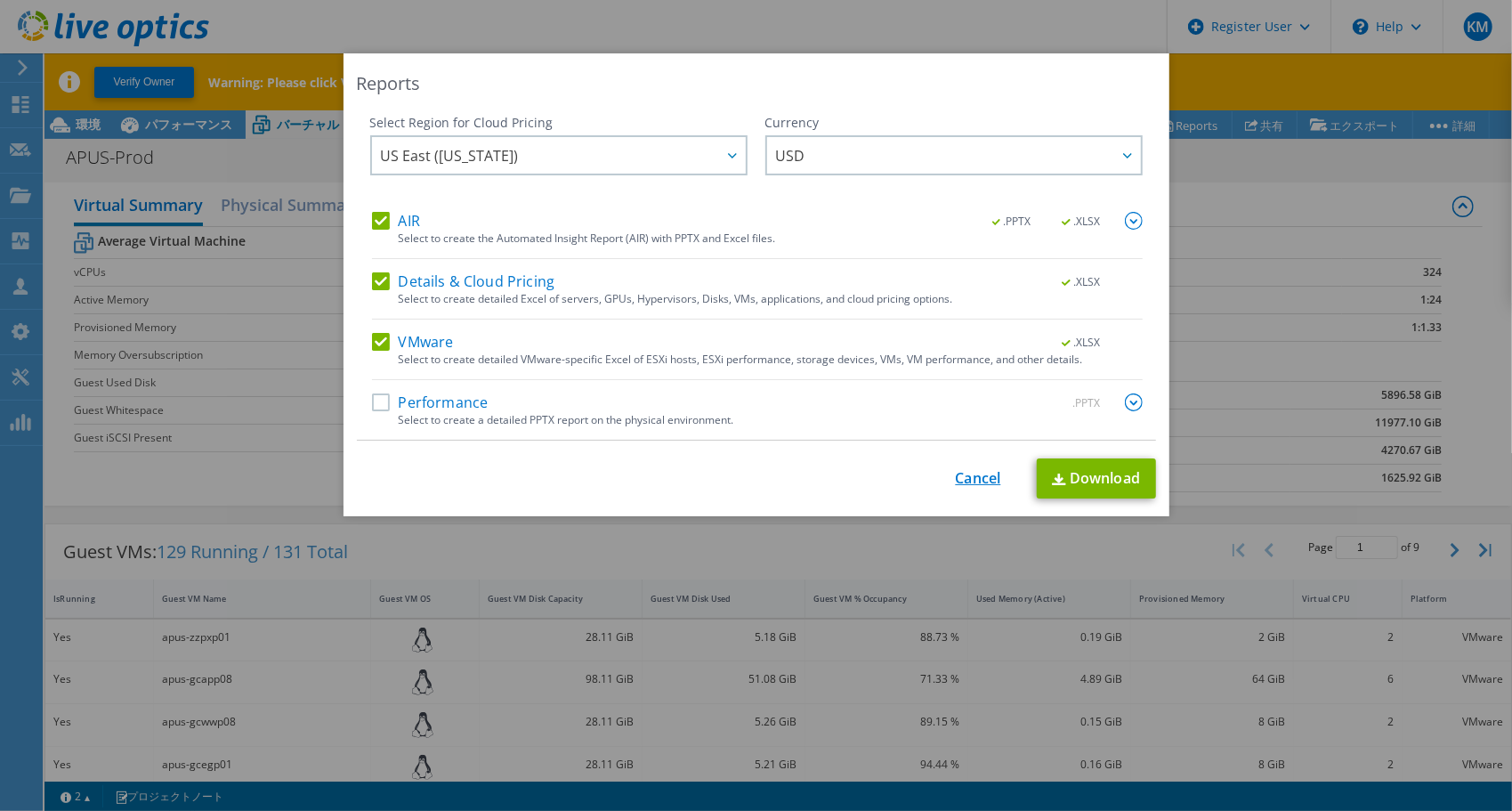
click at [962, 470] on link "Cancel" at bounding box center [978, 478] width 46 height 17
